Goal: Information Seeking & Learning: Find specific fact

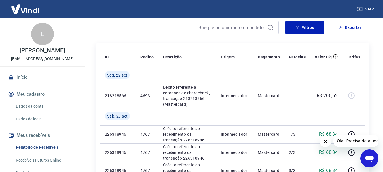
scroll to position [57, 0]
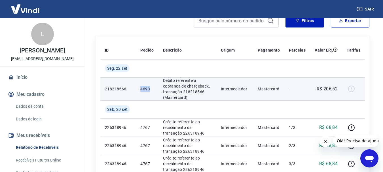
drag, startPoint x: 151, startPoint y: 90, endPoint x: 140, endPoint y: 90, distance: 11.1
click at [140, 90] on td "4693" at bounding box center [147, 88] width 22 height 23
copy p "4693"
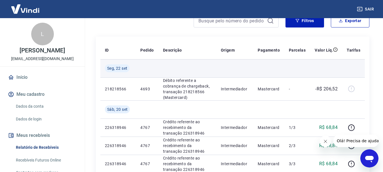
click at [208, 66] on td at bounding box center [188, 68] width 58 height 18
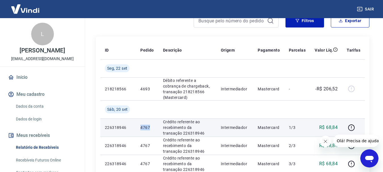
drag, startPoint x: 154, startPoint y: 127, endPoint x: 138, endPoint y: 128, distance: 15.6
click at [138, 128] on td "4767" at bounding box center [147, 128] width 22 height 18
copy p "4767"
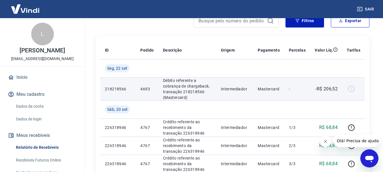
click at [157, 83] on td "4693" at bounding box center [147, 88] width 22 height 23
